Goal: Check status

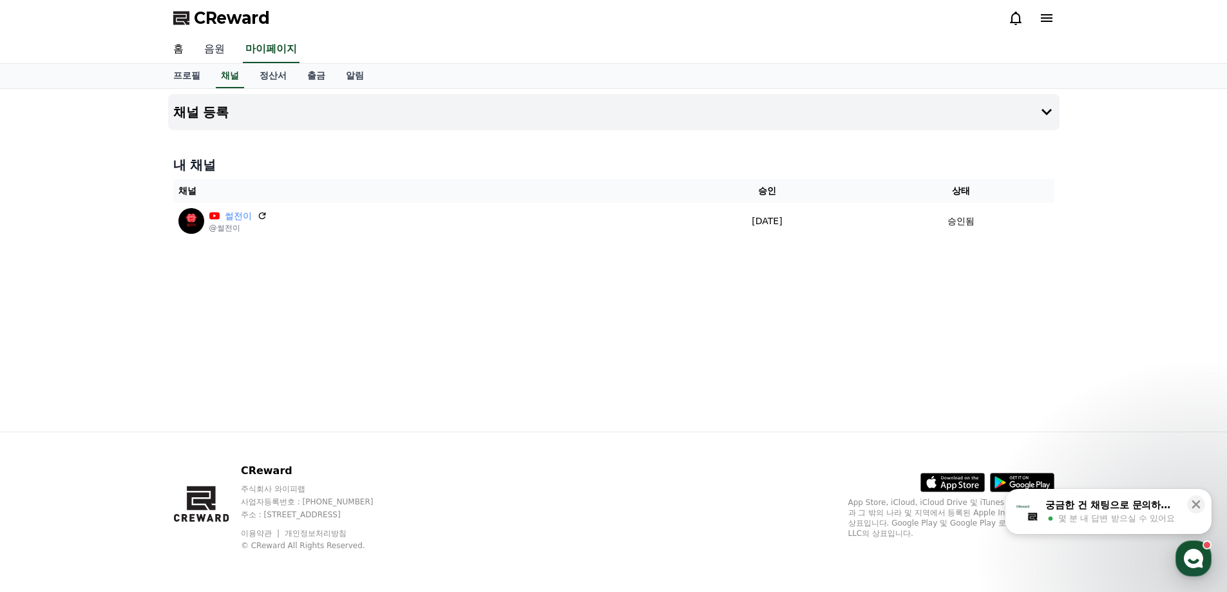
click at [216, 52] on link "음원" at bounding box center [214, 49] width 41 height 27
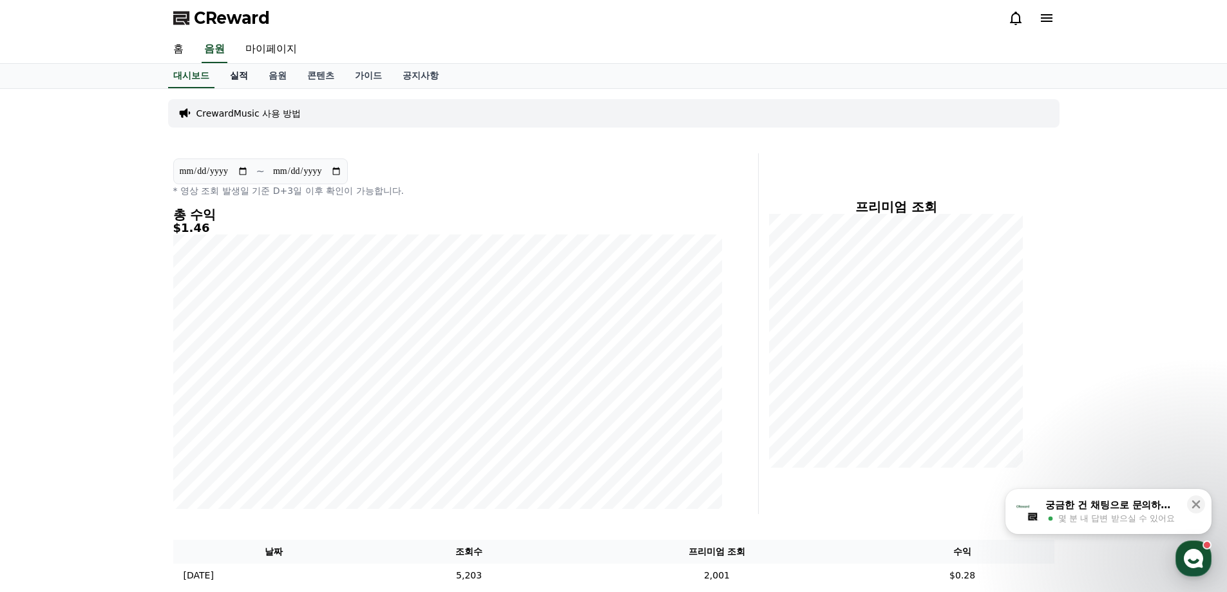
click at [243, 74] on link "실적" at bounding box center [239, 76] width 39 height 24
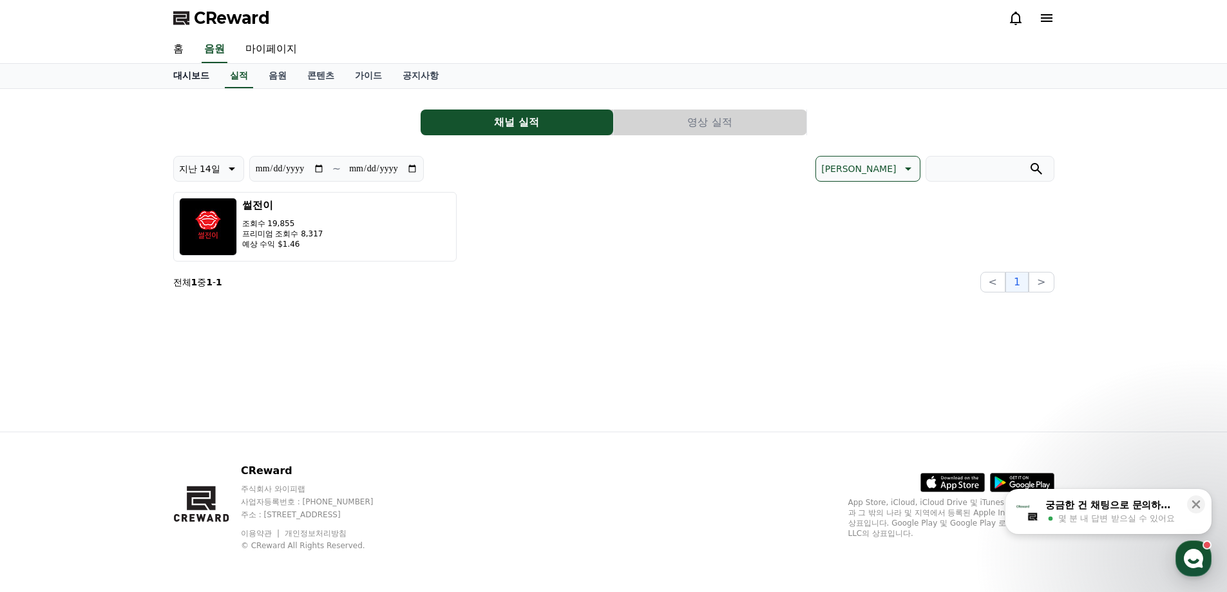
click at [193, 72] on link "대시보드" at bounding box center [191, 76] width 57 height 24
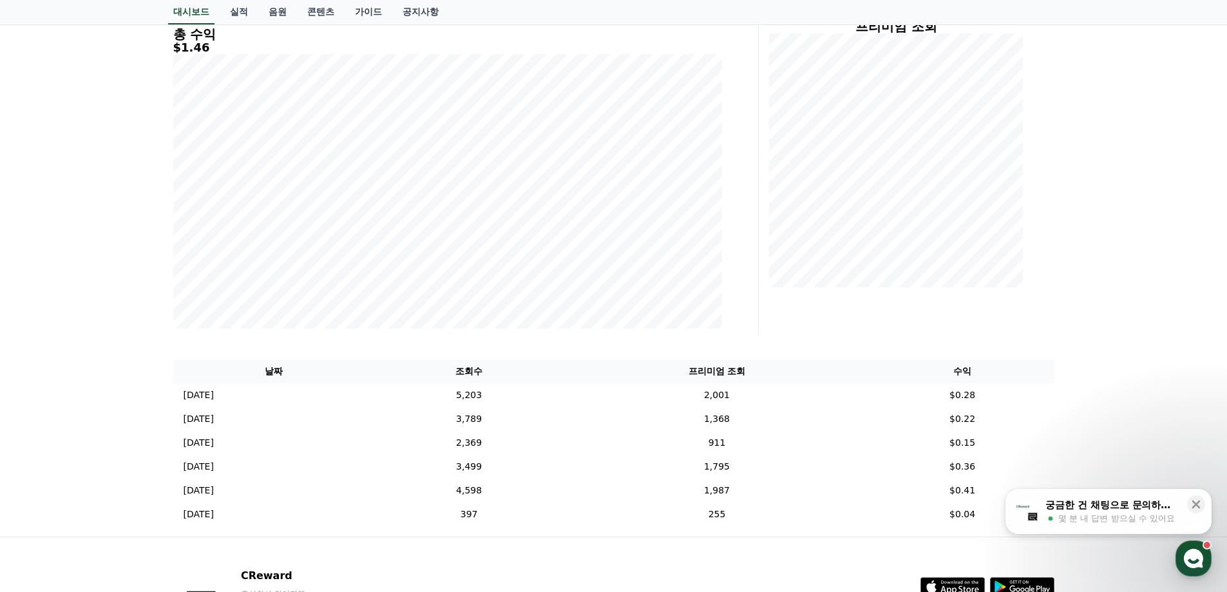
scroll to position [285, 0]
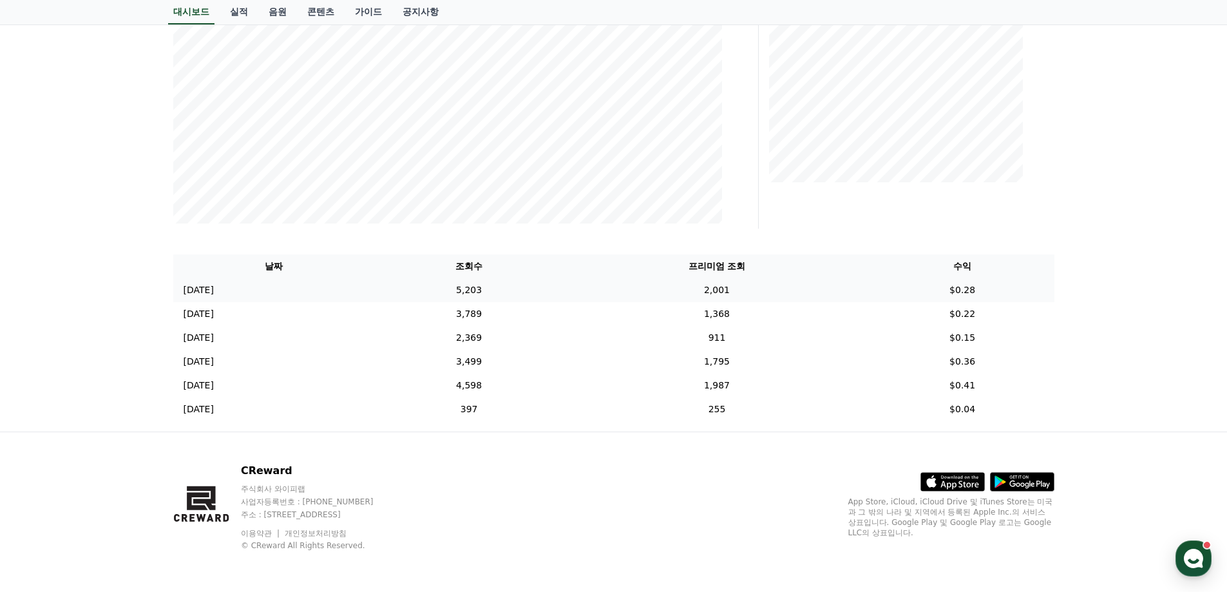
click at [511, 293] on td "5,203" at bounding box center [469, 290] width 188 height 24
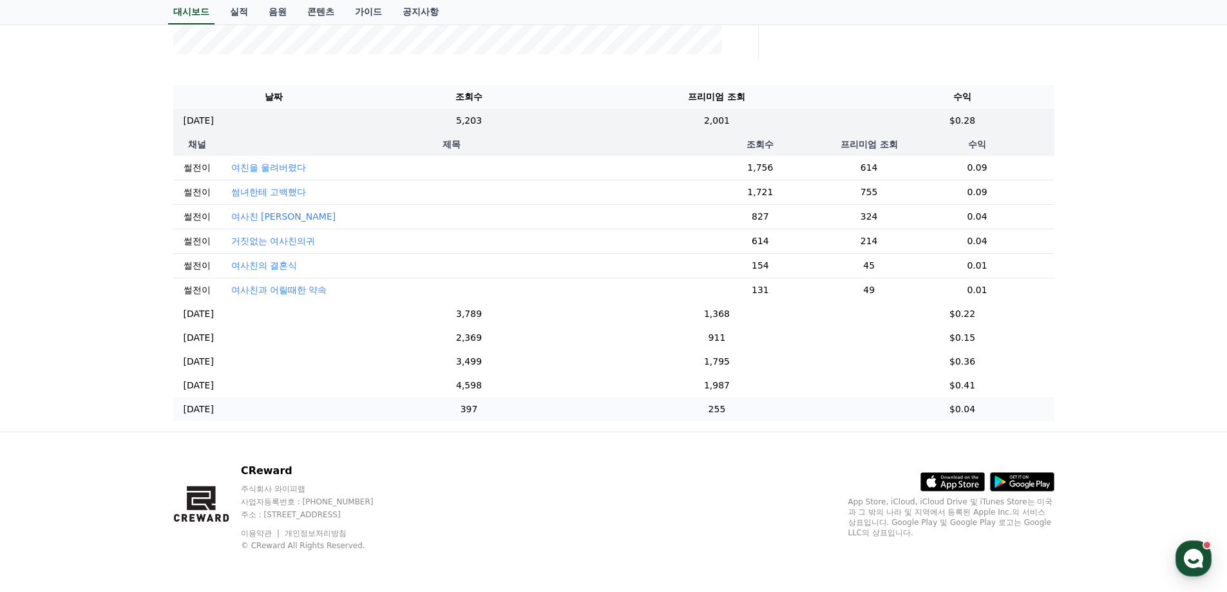
click at [355, 415] on td "[DATE] 09/15" at bounding box center [274, 409] width 202 height 24
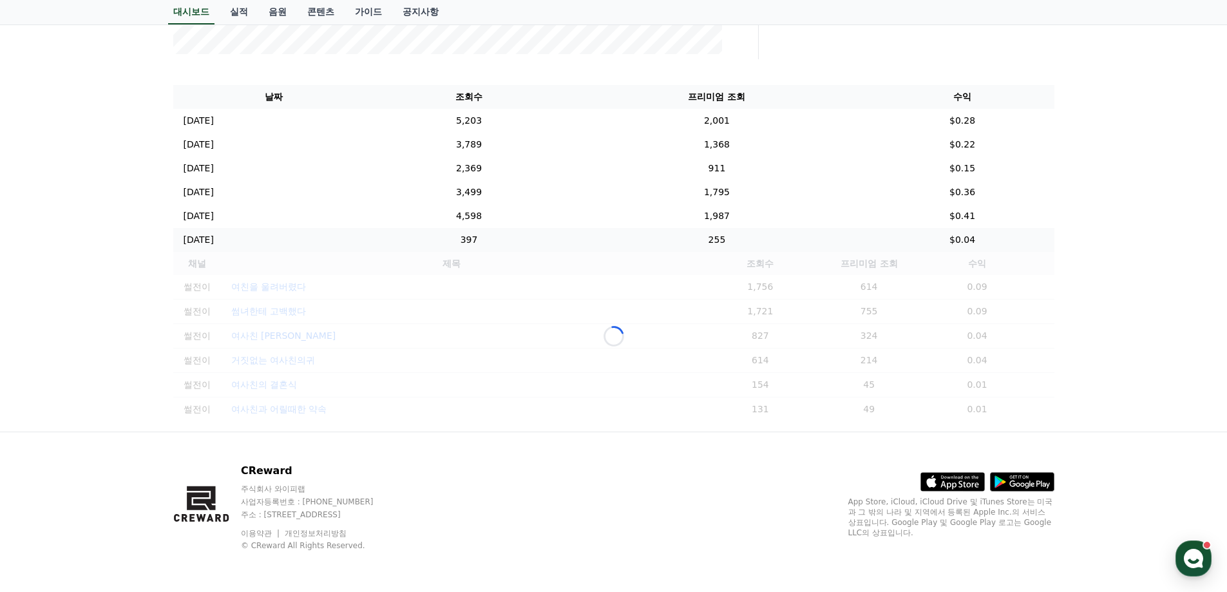
scroll to position [342, 0]
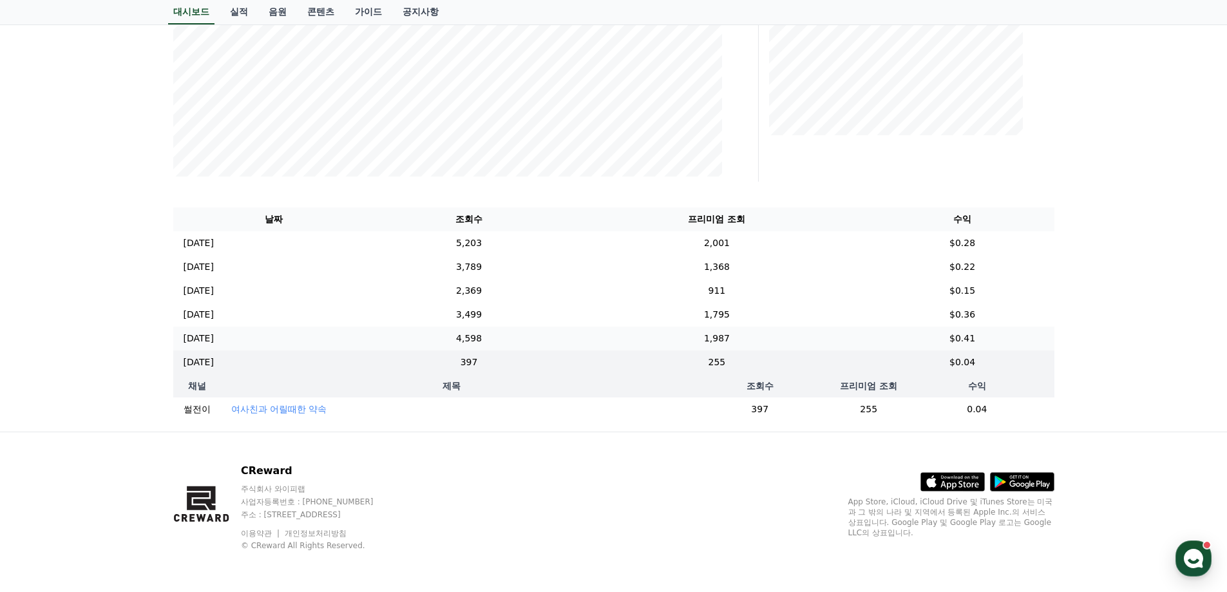
click at [269, 332] on td "[DATE] 09/16" at bounding box center [274, 339] width 202 height 24
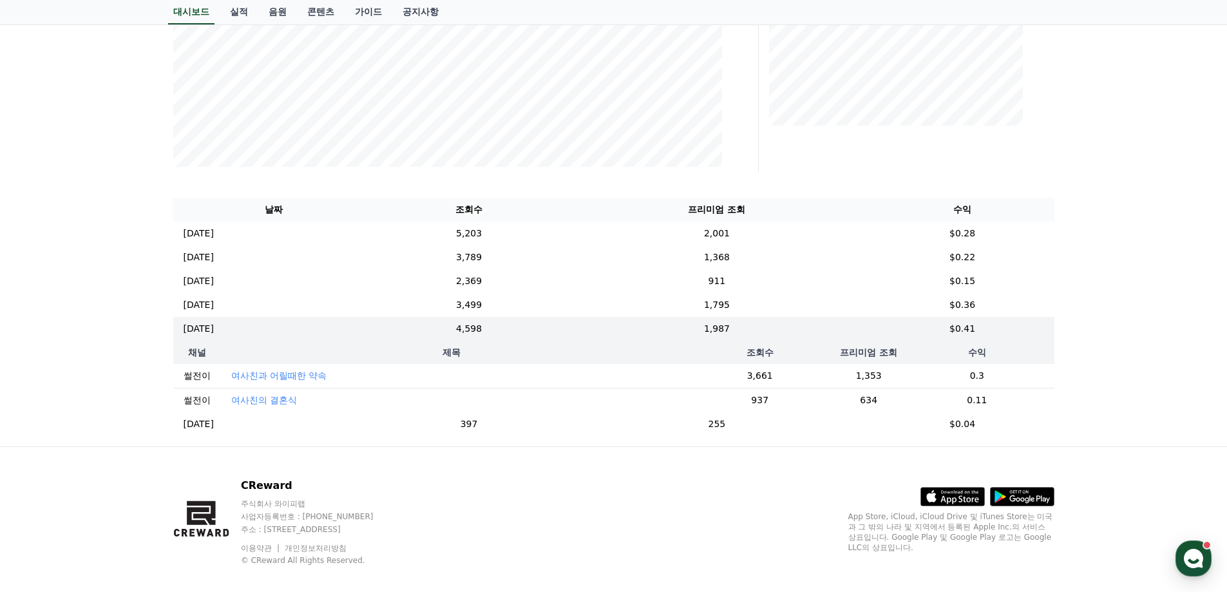
scroll to position [366, 0]
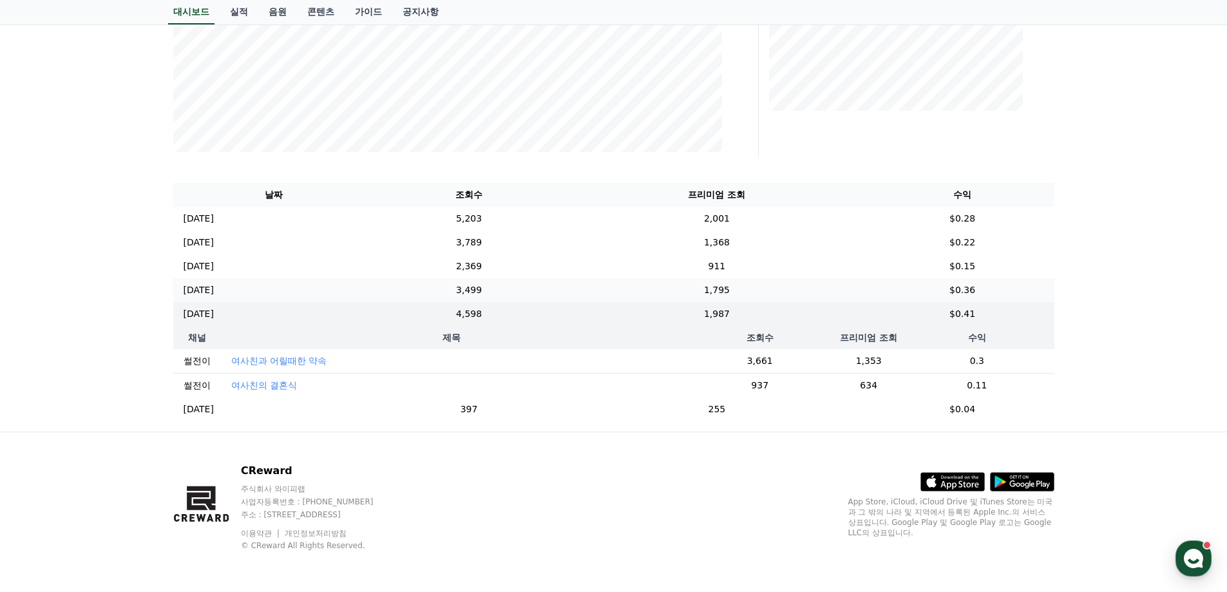
click at [267, 288] on td "[DATE] 09/17" at bounding box center [274, 290] width 202 height 24
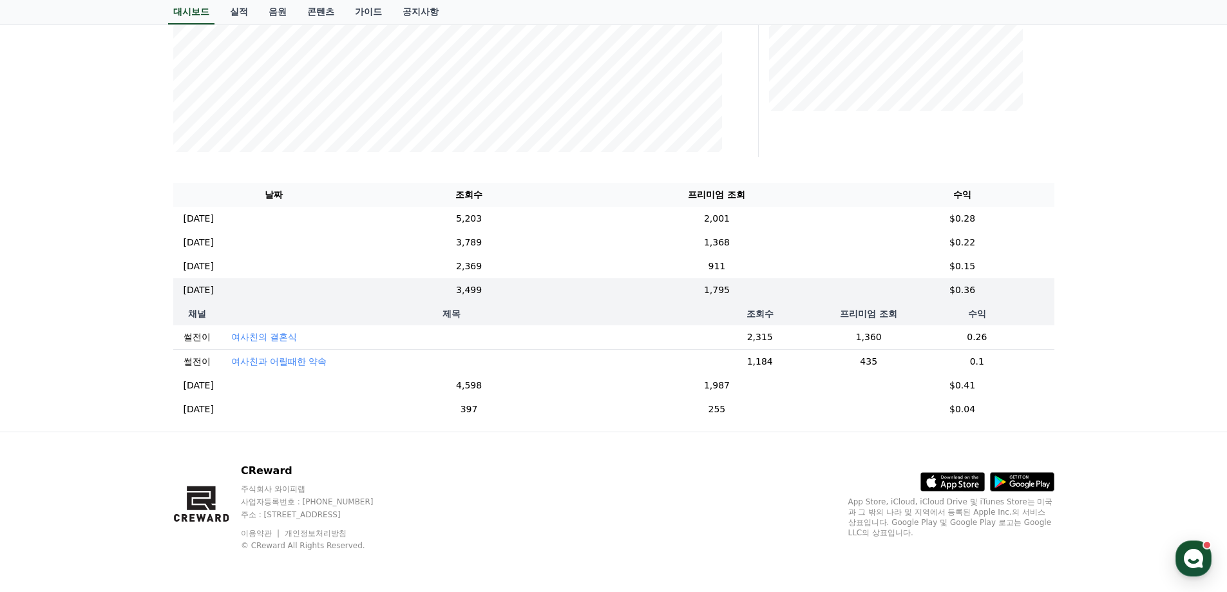
scroll to position [0, 0]
